Goal: Task Accomplishment & Management: Use online tool/utility

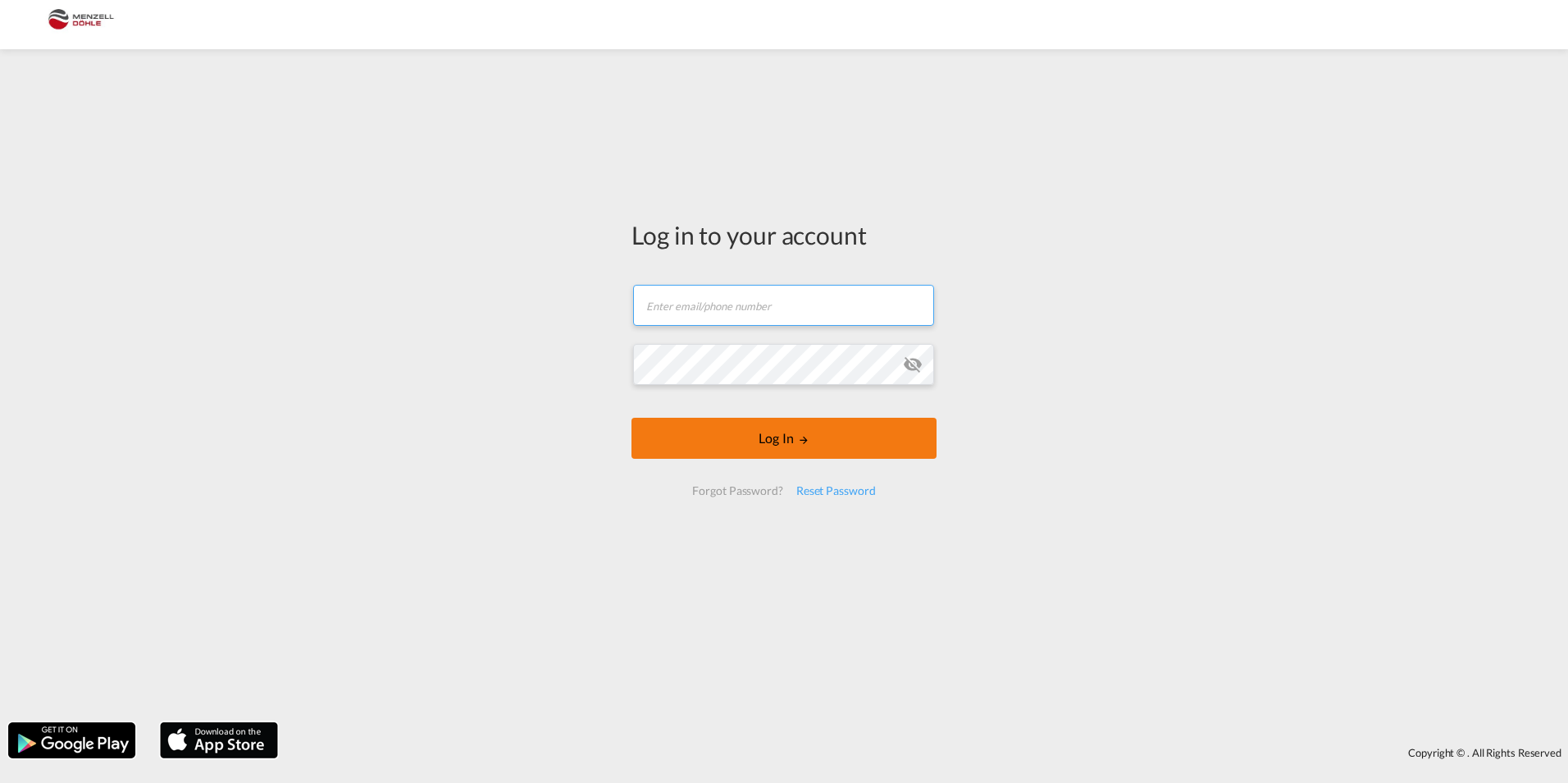
type input "[PERSON_NAME][EMAIL_ADDRESS][DOMAIN_NAME]"
click at [742, 443] on button "Log In" at bounding box center [784, 438] width 305 height 41
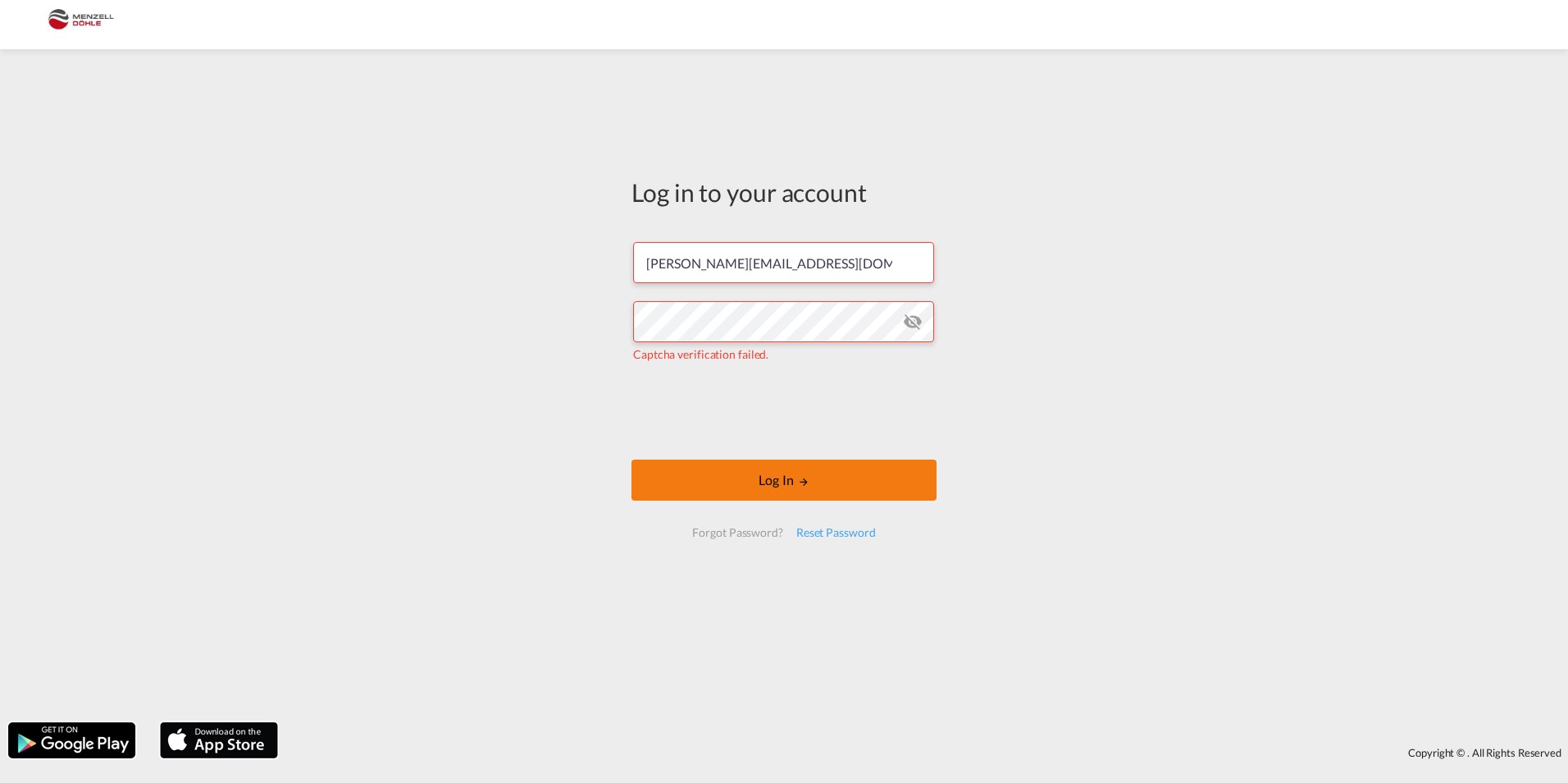
click at [704, 477] on button "Log In" at bounding box center [784, 479] width 305 height 41
